Goal: Check status

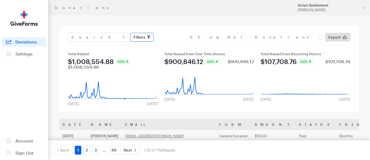
click at [134, 34] on button "Filters" at bounding box center [141, 37] width 23 height 9
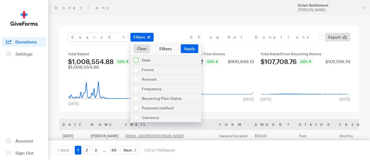
click at [137, 61] on input "checkbox" at bounding box center [165, 60] width 71 height 9
checkbox input "true"
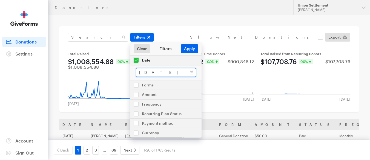
click at [167, 76] on input "[DATE] - [DATE]" at bounding box center [166, 72] width 60 height 9
click at [194, 74] on input "[DATE] - [DATE]" at bounding box center [166, 72] width 60 height 9
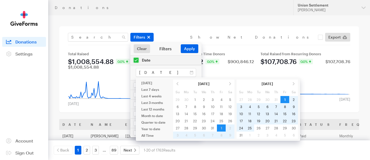
type input "[DATE] - [DATE]"
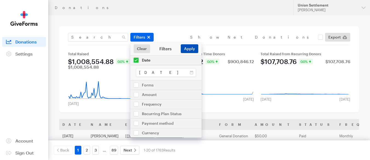
click at [190, 51] on button "Apply" at bounding box center [190, 48] width 18 height 9
